Goal: Task Accomplishment & Management: Use online tool/utility

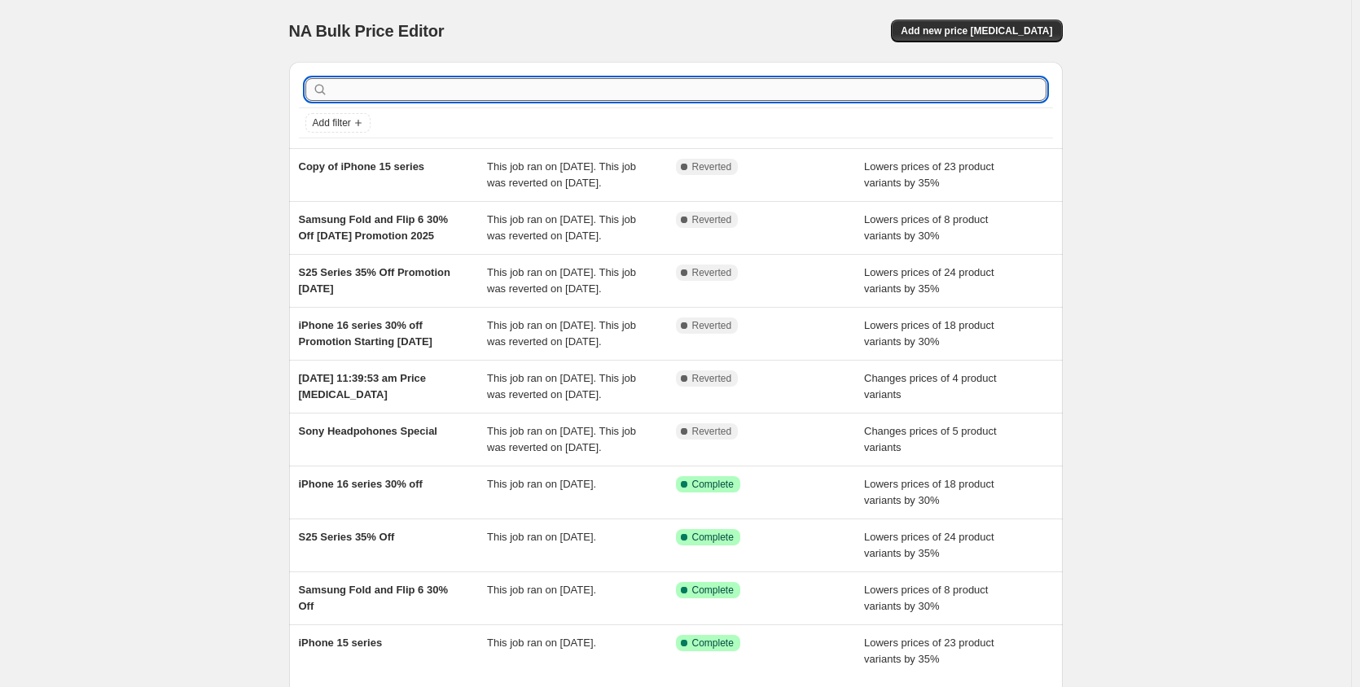
click at [408, 88] on input "text" at bounding box center [688, 89] width 715 height 23
paste input "Carolina Herrera Good Girl Blush EDP 80ml for Women"
type input "Carolina Herrera Good Girl Blush EDP 80ml for Women"
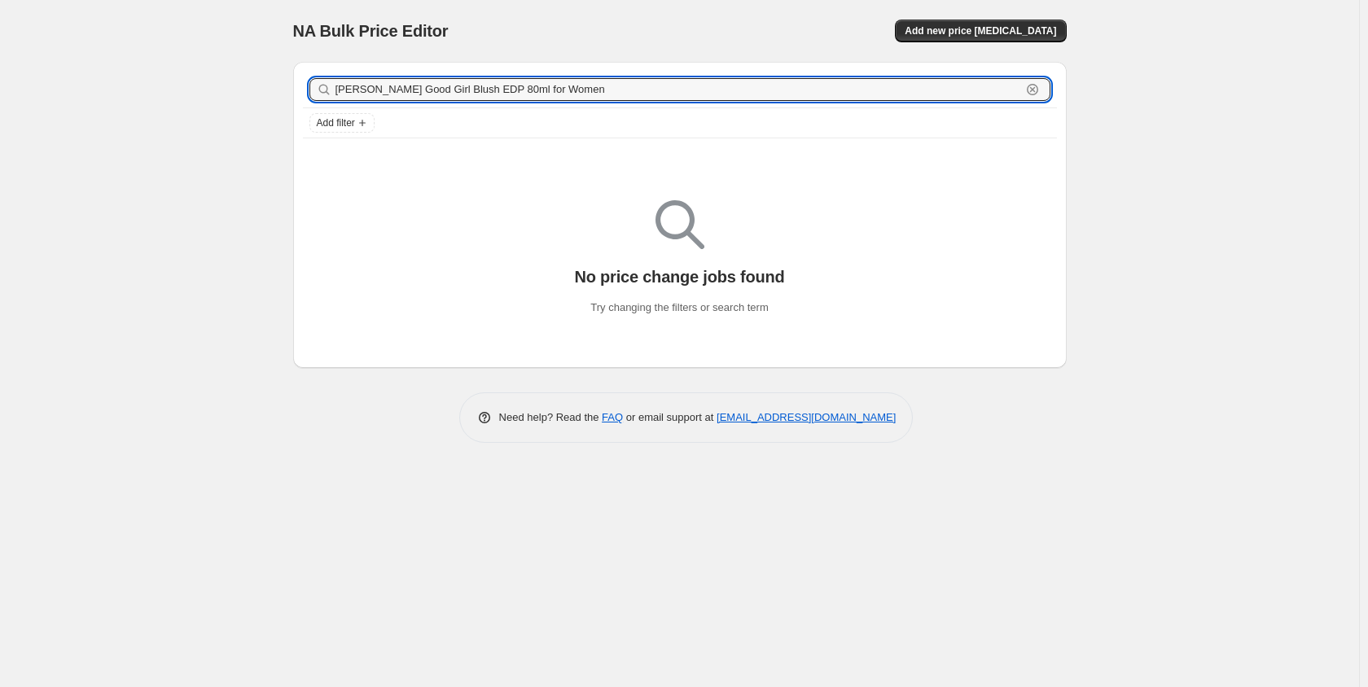
drag, startPoint x: 600, startPoint y: 94, endPoint x: 152, endPoint y: 94, distance: 447.8
click at [152, 94] on div "NA Bulk Price Editor. This page is ready NA Bulk Price Editor Add new price cha…" at bounding box center [679, 343] width 1359 height 687
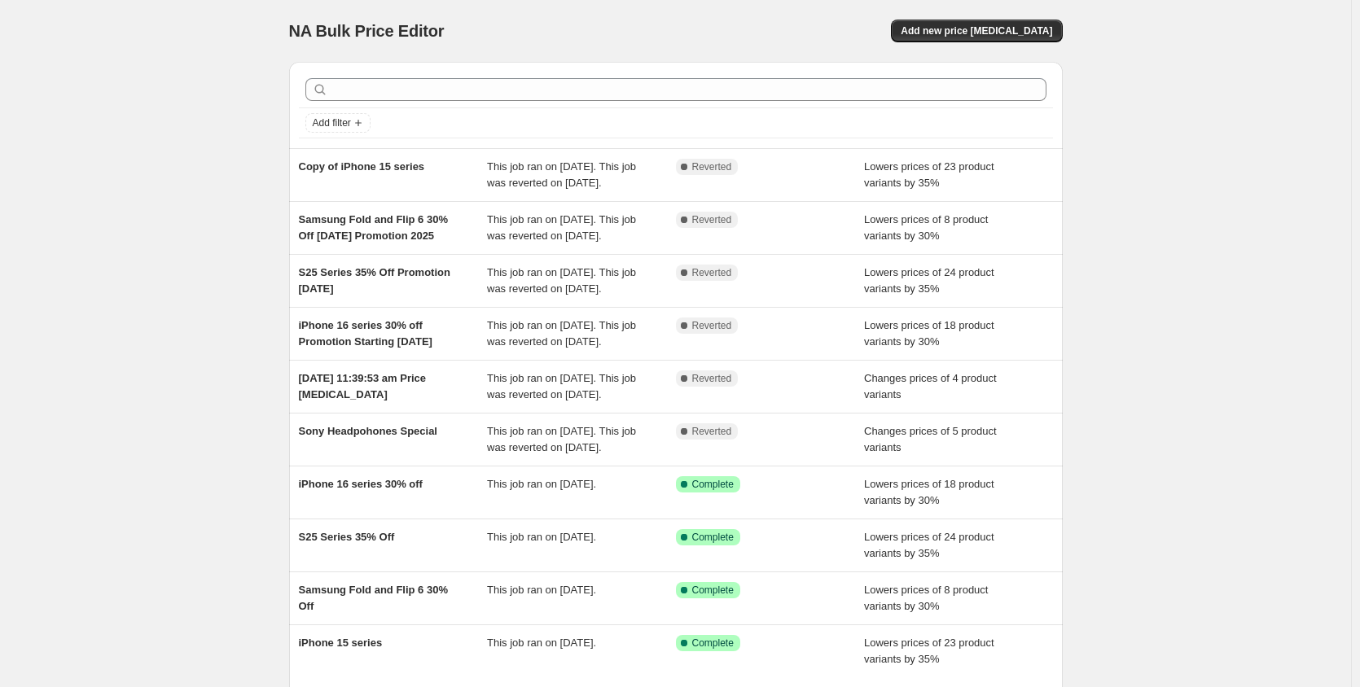
scroll to position [81, 0]
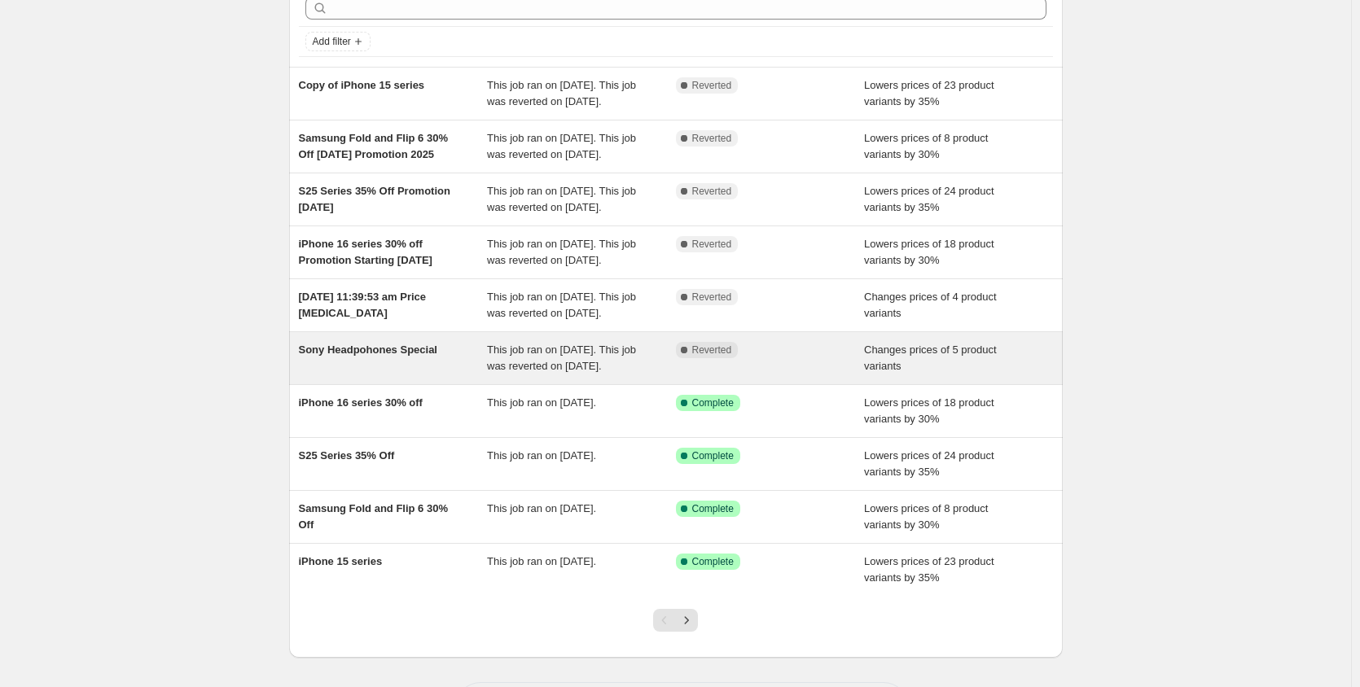
click at [595, 375] on div "This job ran on [DATE]. This job was reverted on [DATE]." at bounding box center [581, 358] width 189 height 33
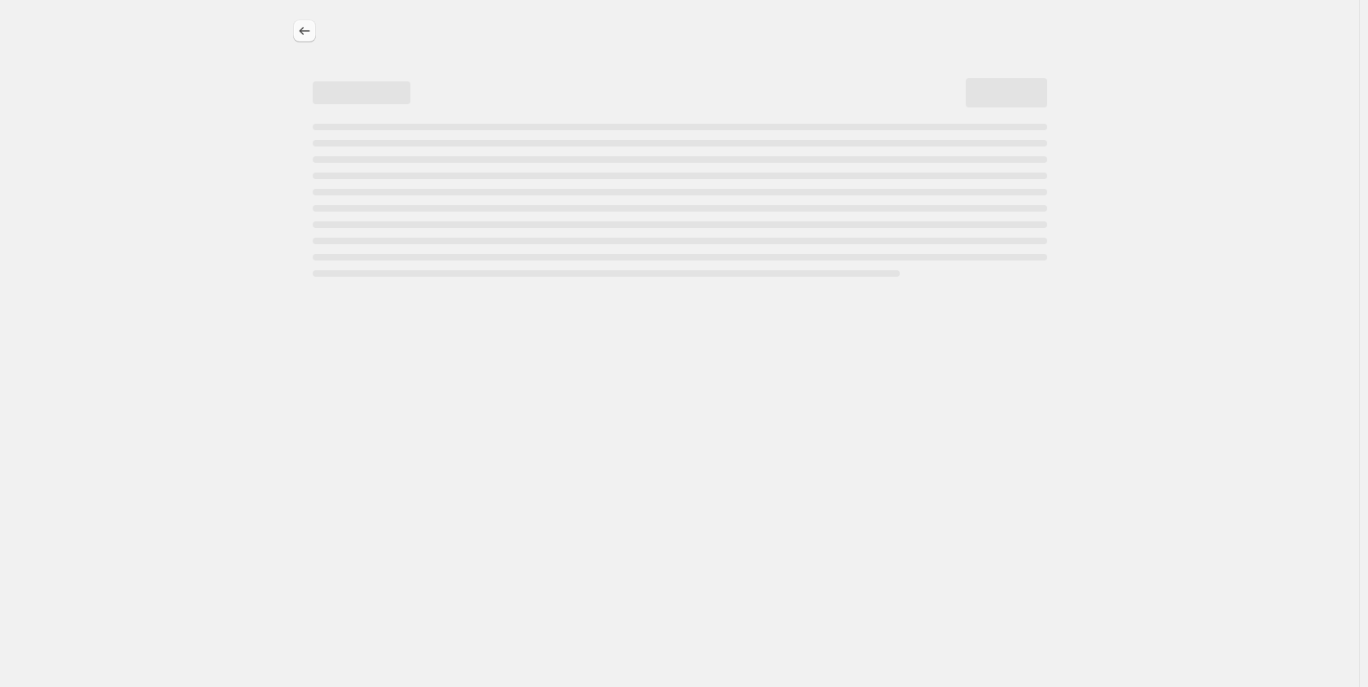
select select "vendor"
select select "collection"
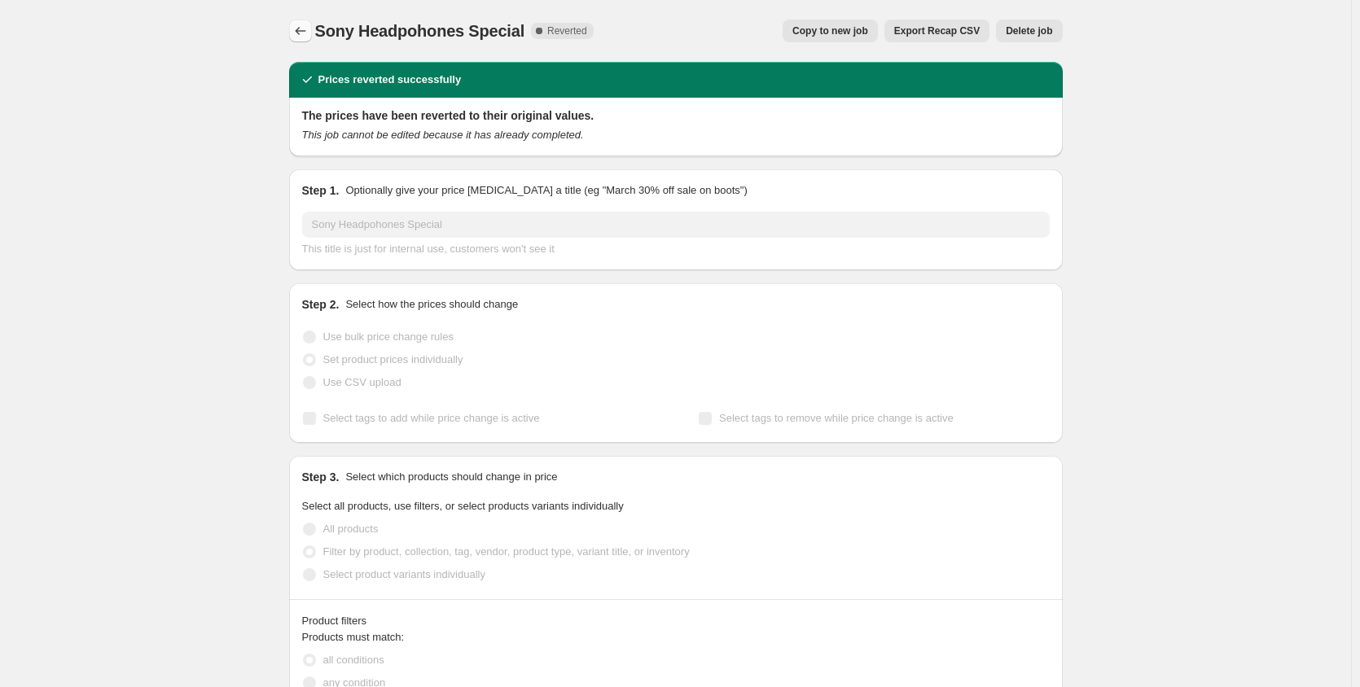
click at [307, 21] on button "Price change jobs" at bounding box center [300, 31] width 23 height 23
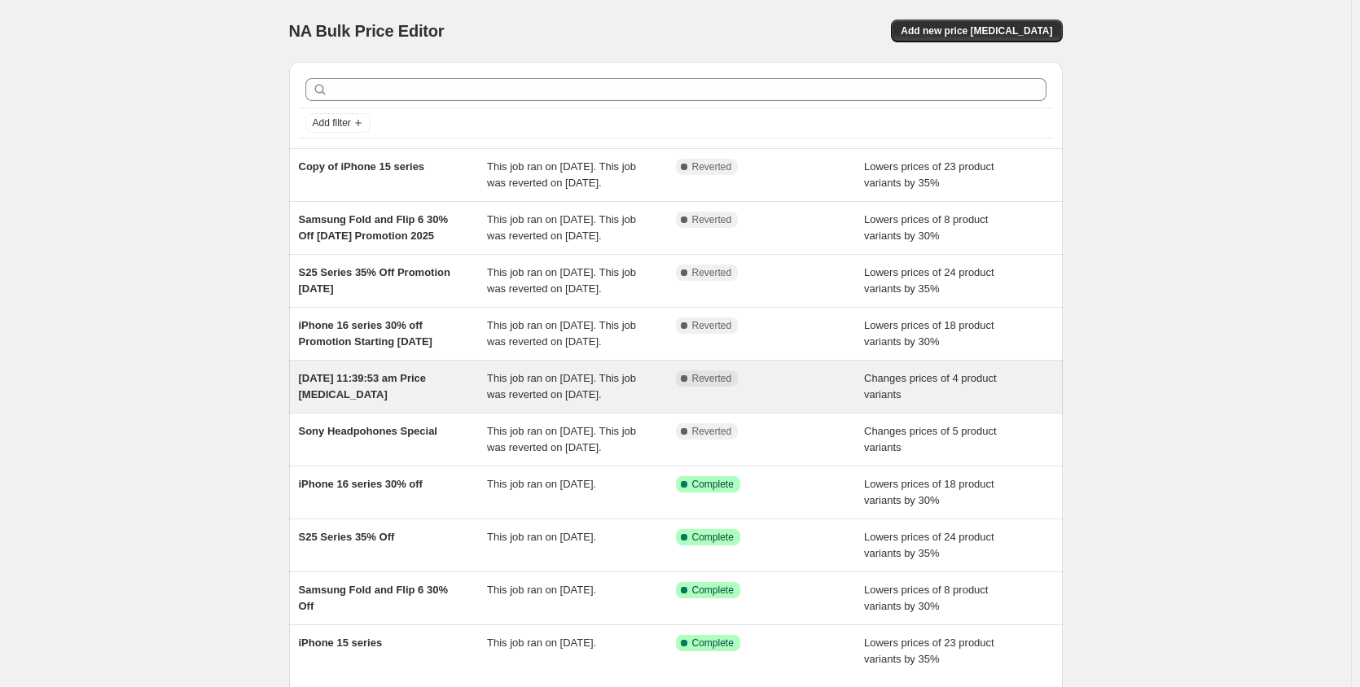
click at [804, 403] on div "Complete Reverted" at bounding box center [770, 386] width 189 height 33
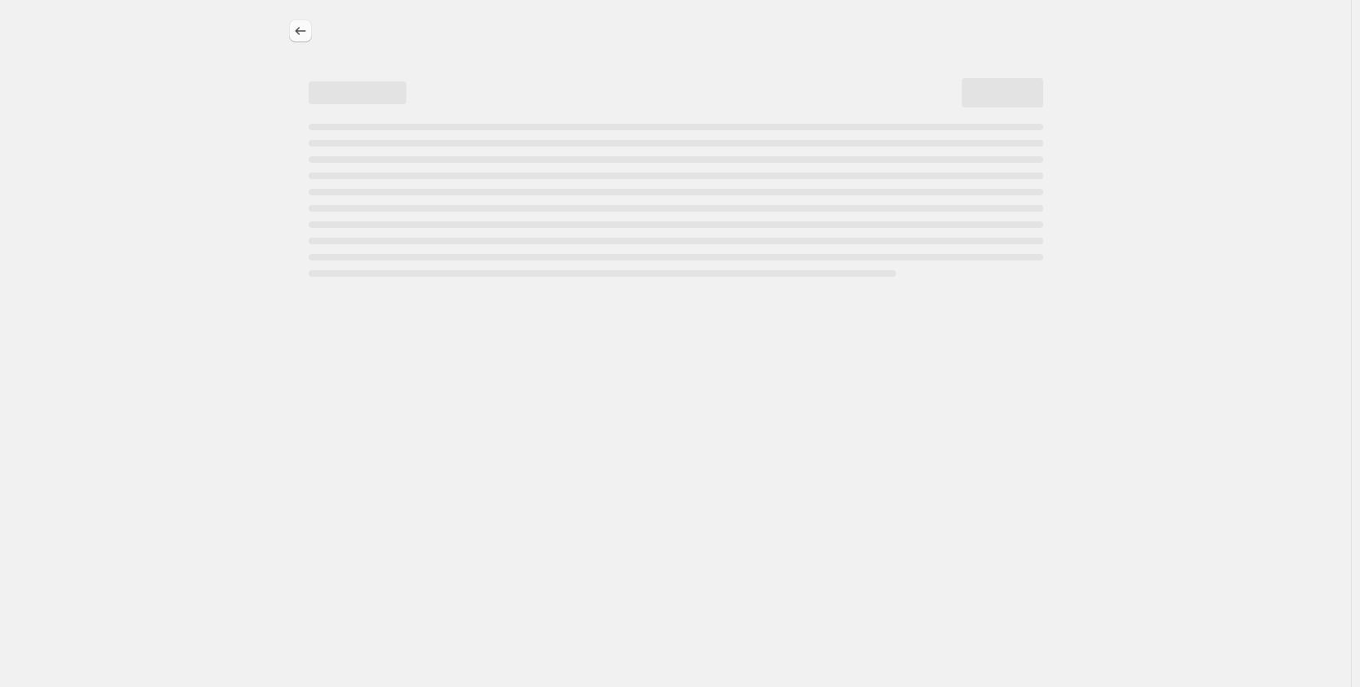
select select "vendor"
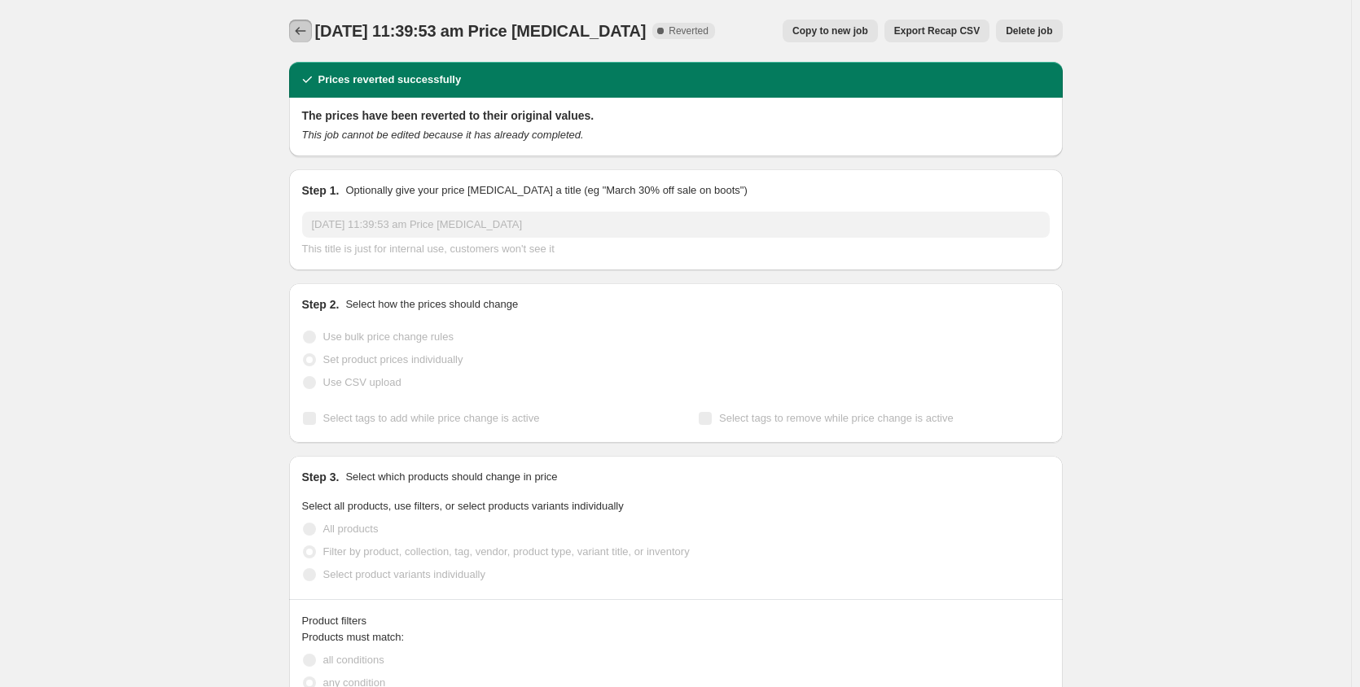
click at [305, 29] on icon "Price change jobs" at bounding box center [300, 31] width 16 height 16
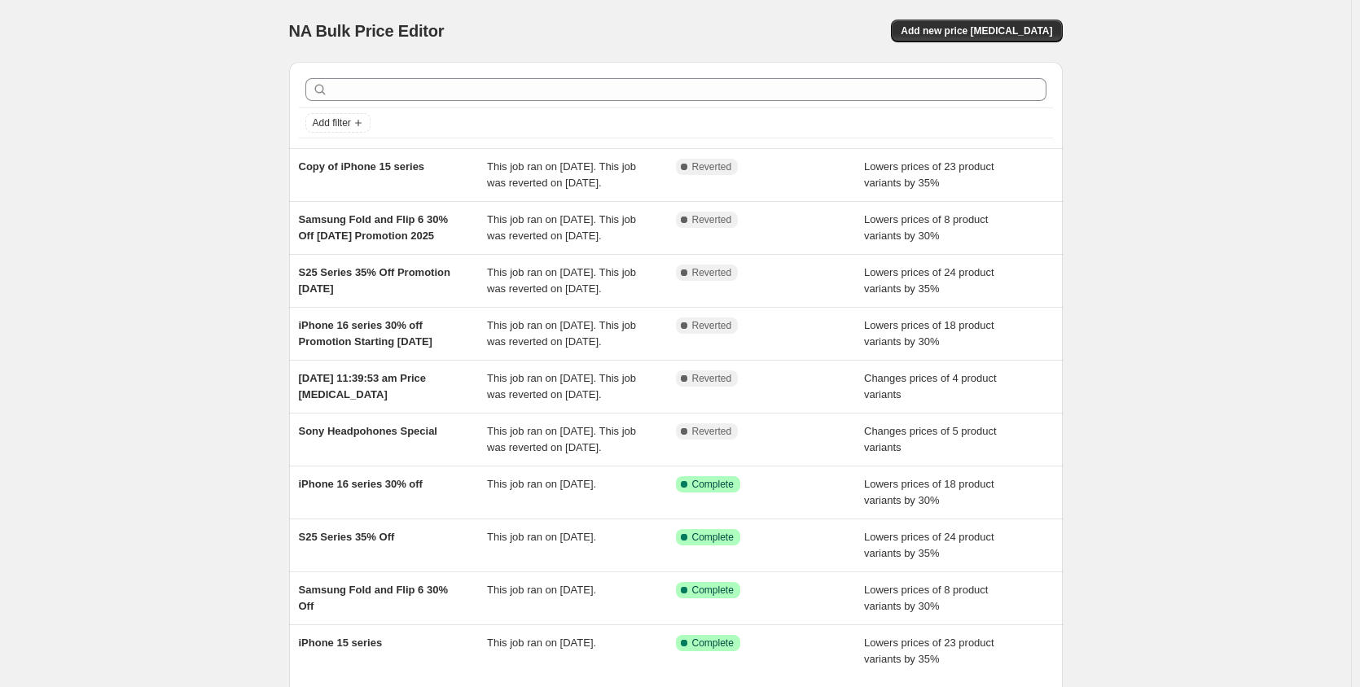
click at [1192, 191] on div "NA Bulk Price Editor. This page is ready NA Bulk Price Editor Add new price [ME…" at bounding box center [675, 419] width 1351 height 839
click at [1299, 278] on div "NA Bulk Price Editor. This page is ready NA Bulk Price Editor Add new price [ME…" at bounding box center [675, 419] width 1351 height 839
